Goal: Task Accomplishment & Management: Complete application form

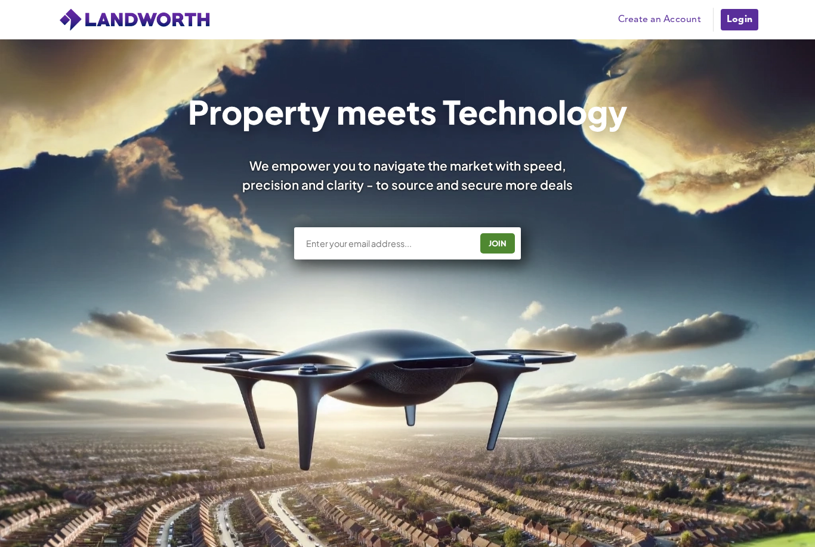
click at [646, 26] on link "Create an Account" at bounding box center [659, 20] width 95 height 18
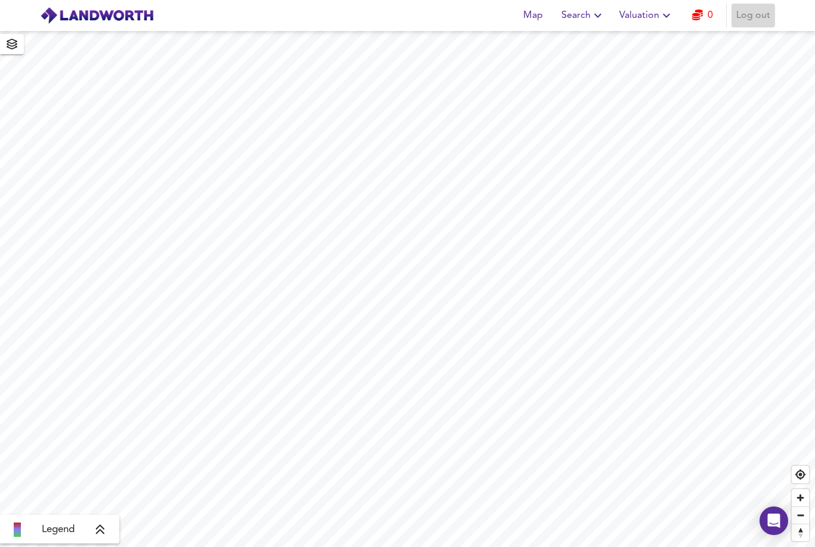
click at [756, 20] on span "Log out" at bounding box center [753, 15] width 34 height 17
click at [720, 17] on span "Sign Up" at bounding box center [705, 15] width 34 height 17
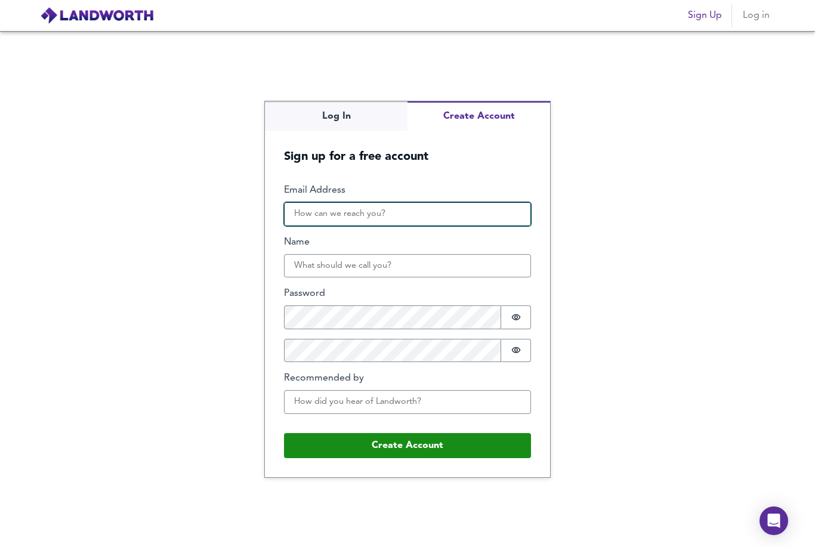
click at [360, 226] on input "Email Address" at bounding box center [407, 214] width 247 height 24
type input "D"
type input "deanazinuldin@gmail.com"
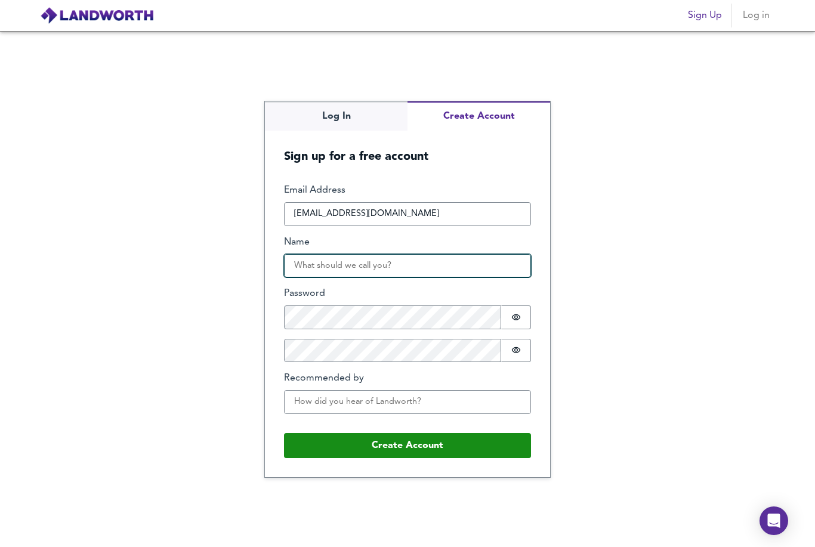
click at [335, 278] on input "Name" at bounding box center [407, 266] width 247 height 24
type input "dee"
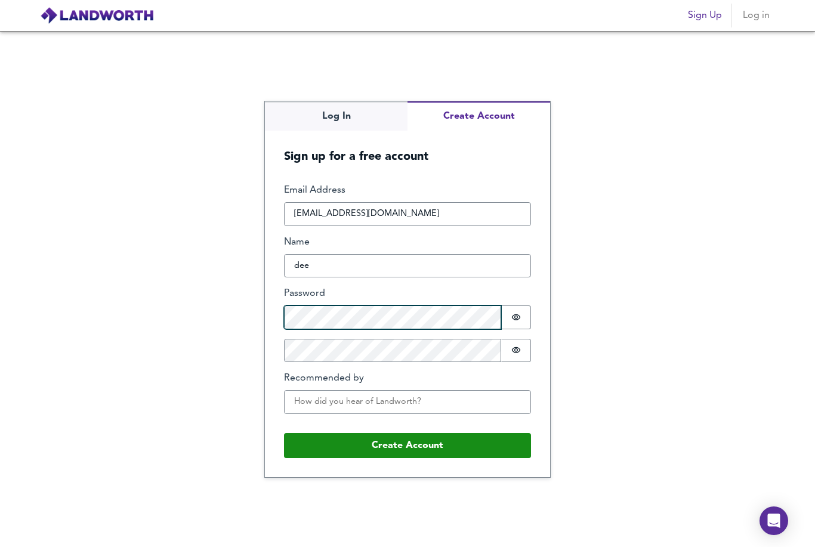
click at [295, 337] on form "Email Address deanazinuldin@gmail.com Name dee Password Password is hidden Conf…" at bounding box center [407, 321] width 285 height 312
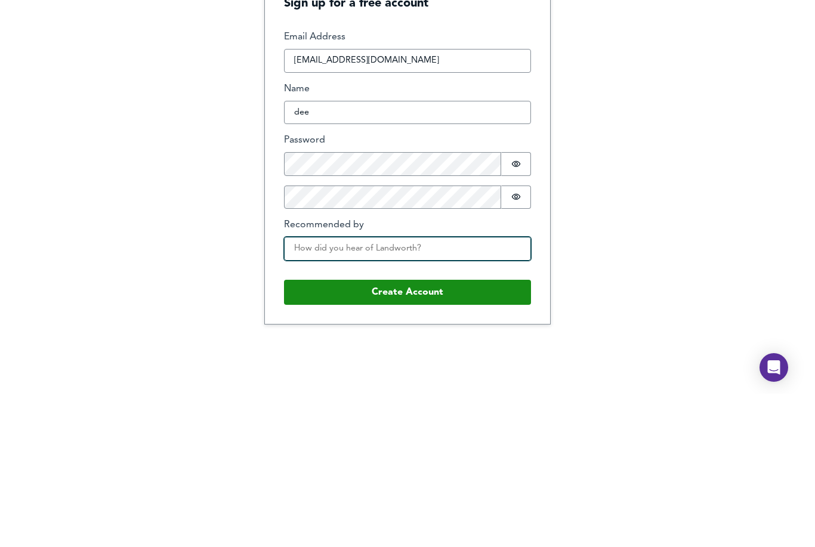
scroll to position [38, 0]
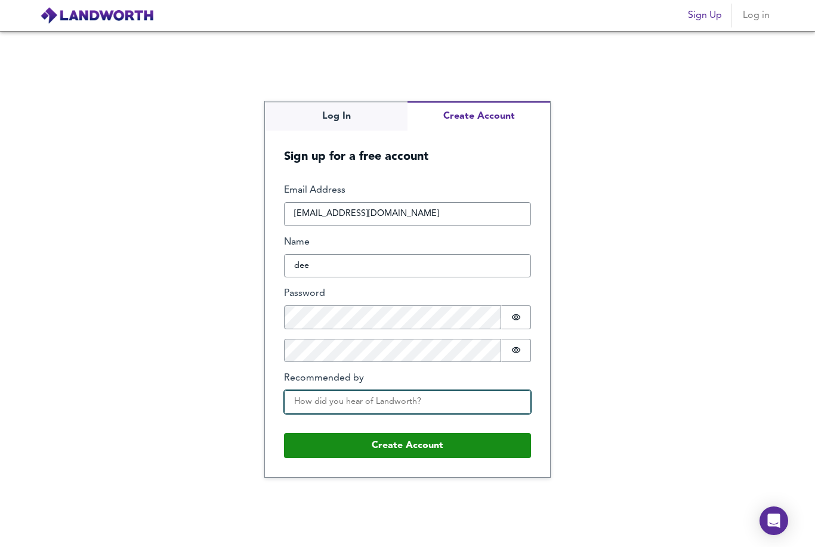
click at [374, 268] on div "Email Address deanazinuldin@gmail.com Name dee Password Password is hidden Conf…" at bounding box center [407, 303] width 247 height 239
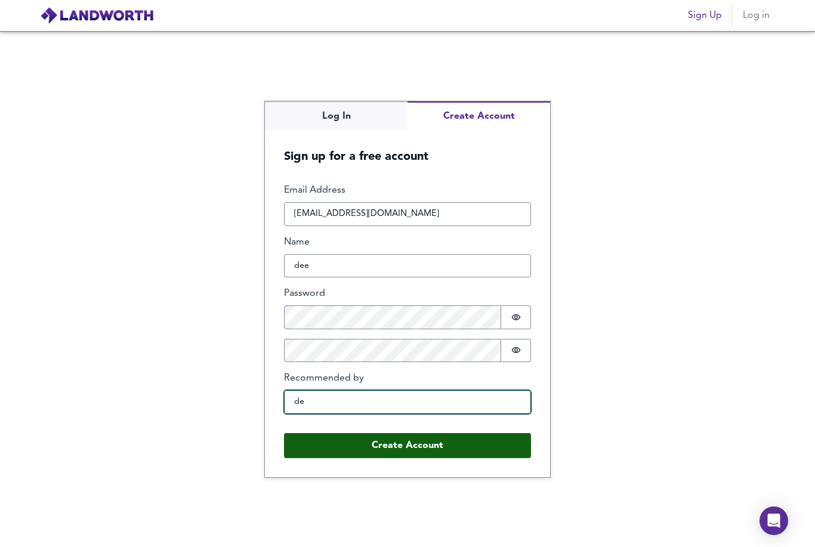
type input "de"
click at [378, 433] on button "Create Account" at bounding box center [407, 445] width 247 height 25
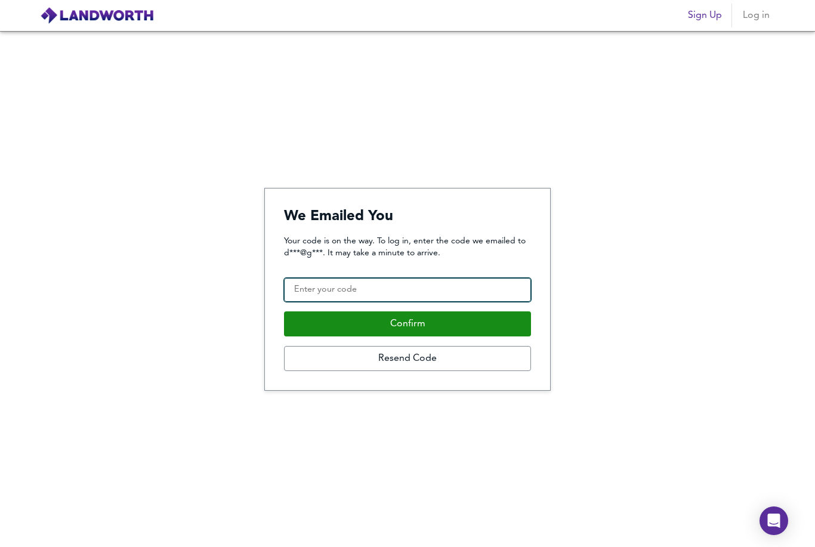
click at [419, 278] on input "Confirmation Code" at bounding box center [407, 290] width 247 height 24
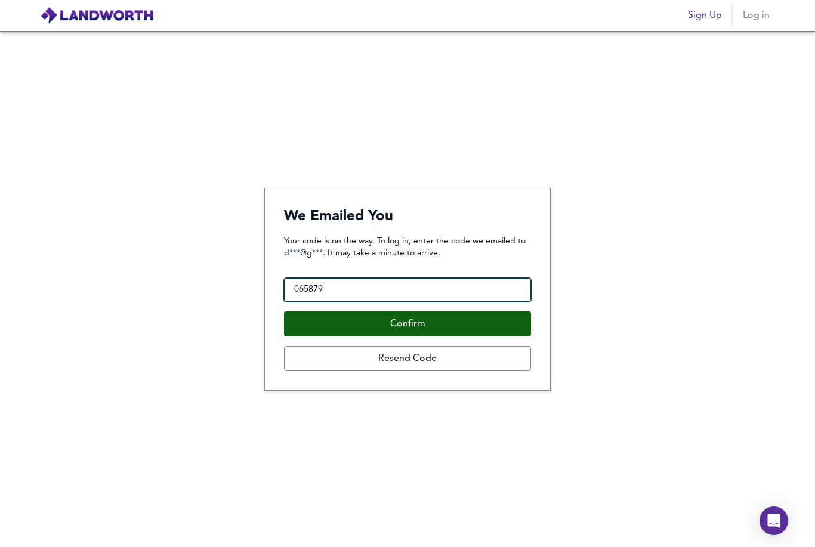
type input "065879"
click at [485, 311] on button "Confirm" at bounding box center [407, 323] width 247 height 25
